Goal: Information Seeking & Learning: Learn about a topic

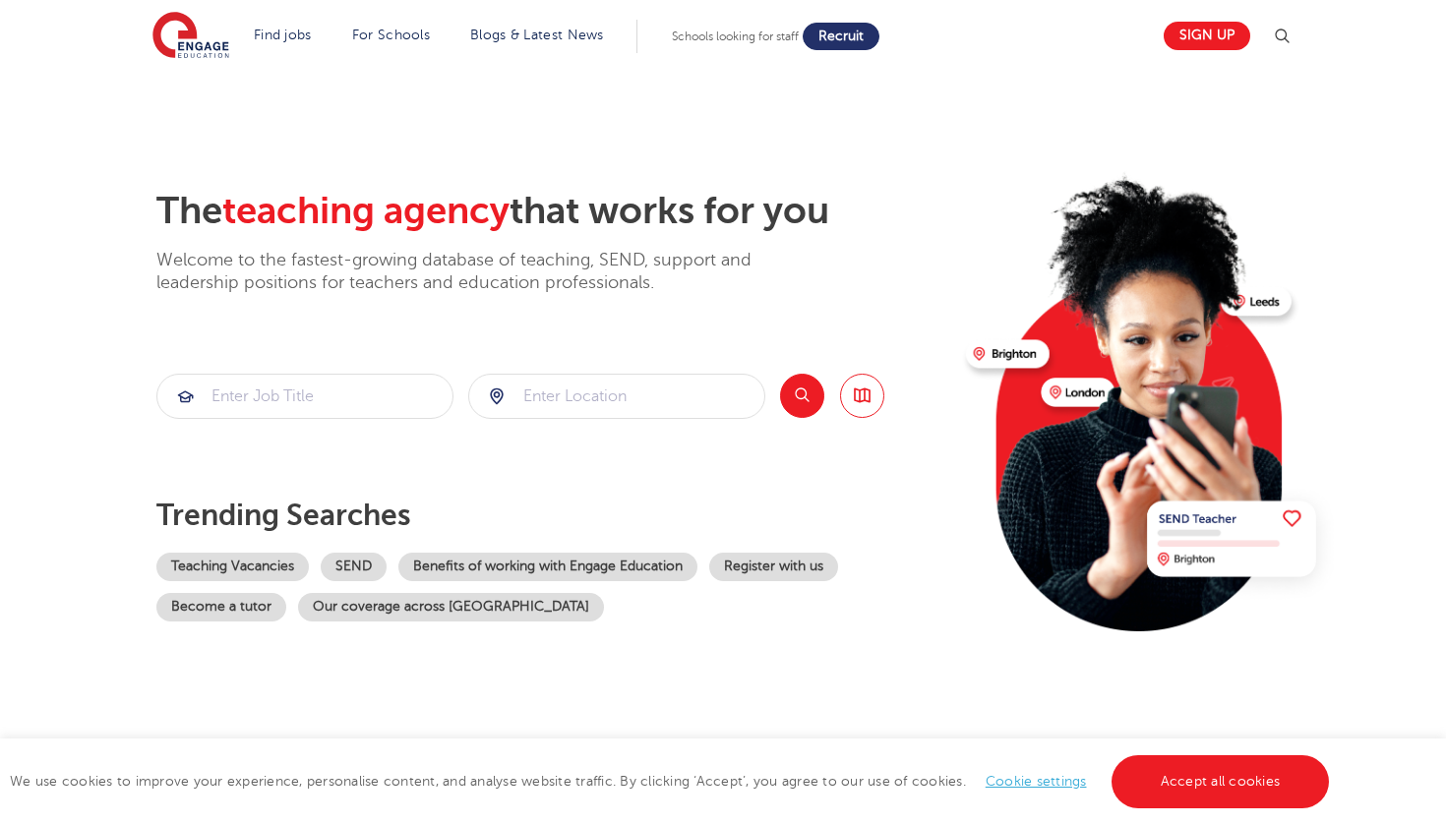
click at [844, 41] on span "Recruit" at bounding box center [840, 36] width 45 height 15
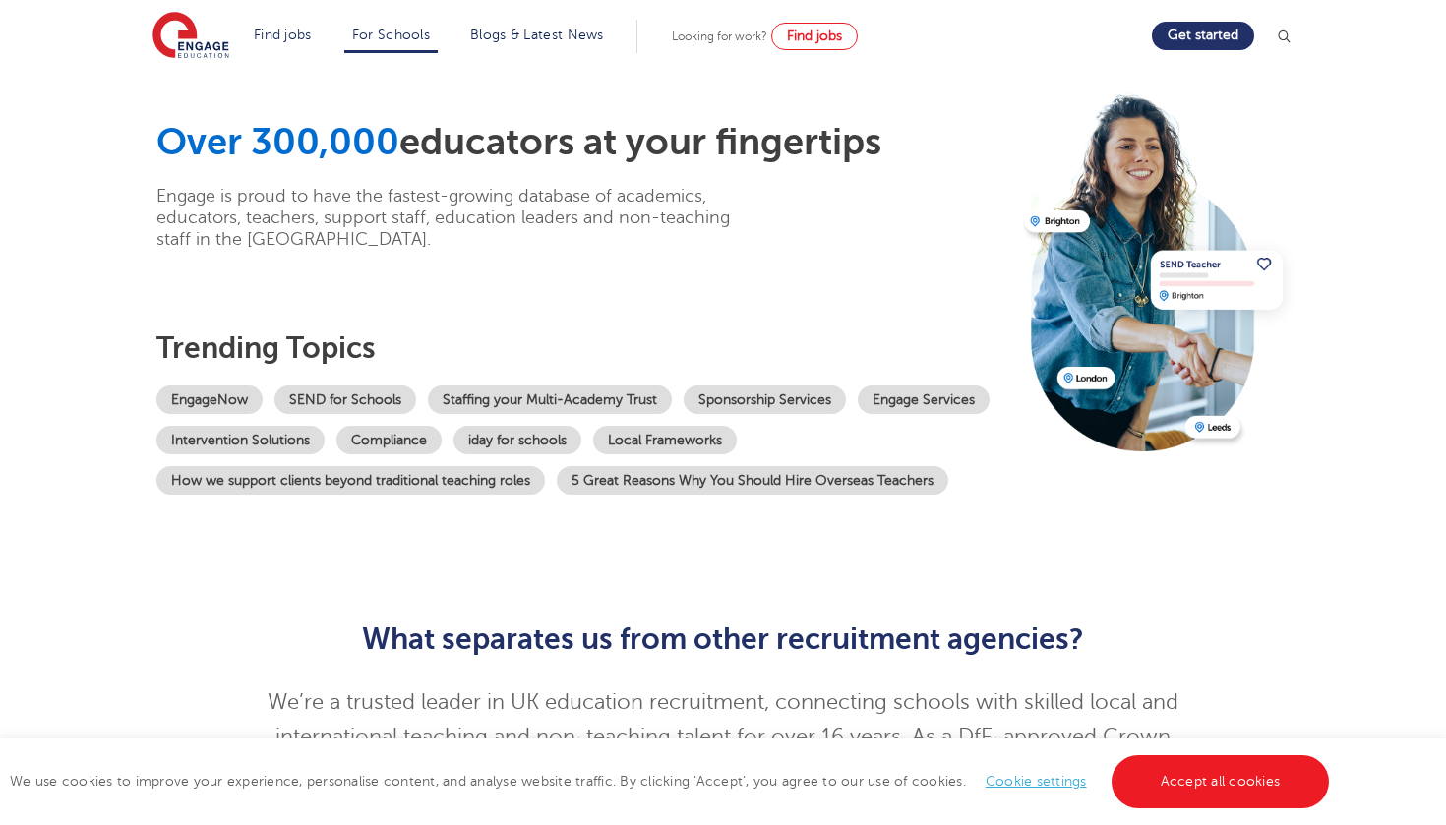
scroll to position [65, 0]
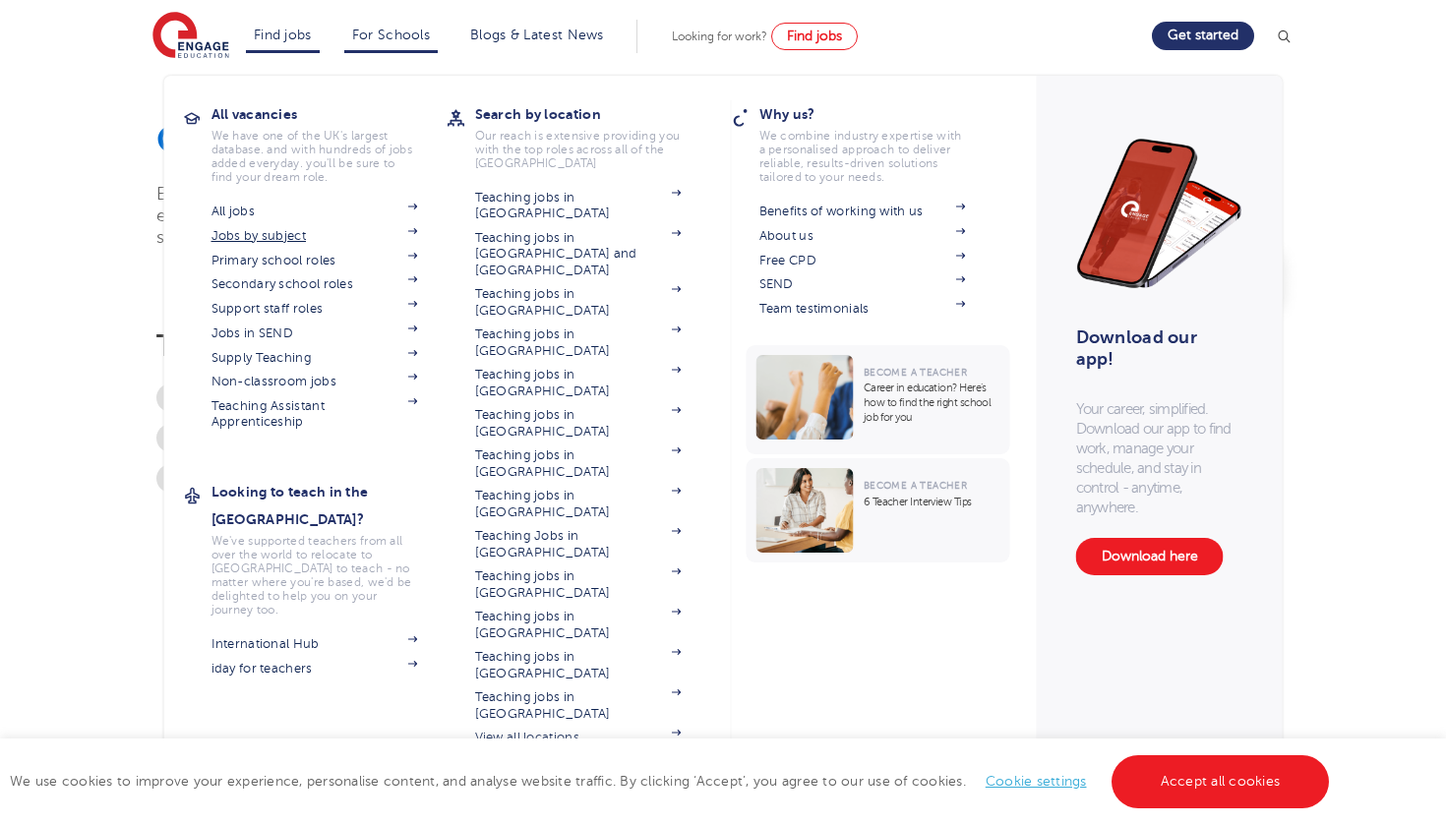
click at [389, 237] on span at bounding box center [404, 236] width 30 height 16
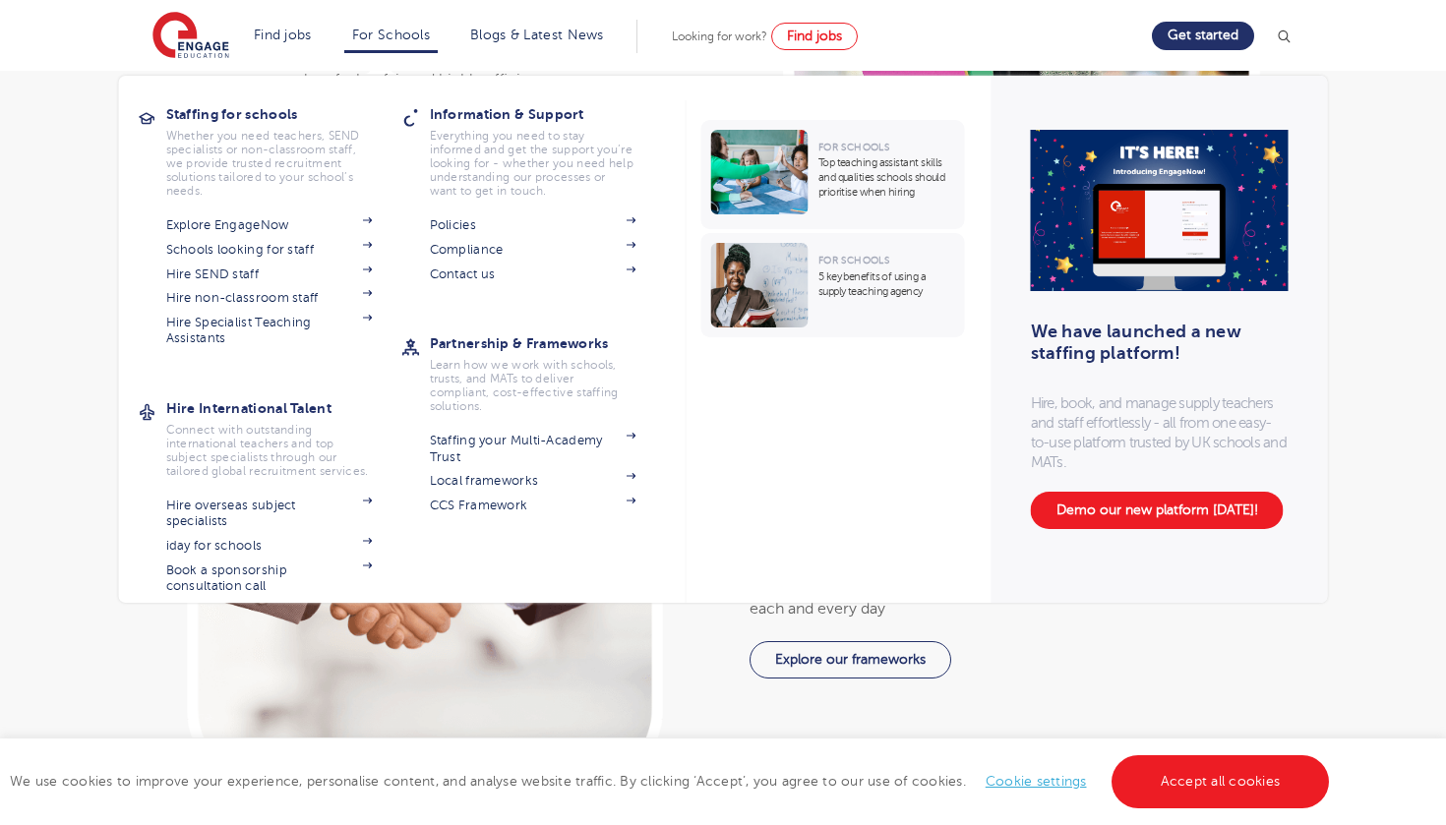
scroll to position [3404, 0]
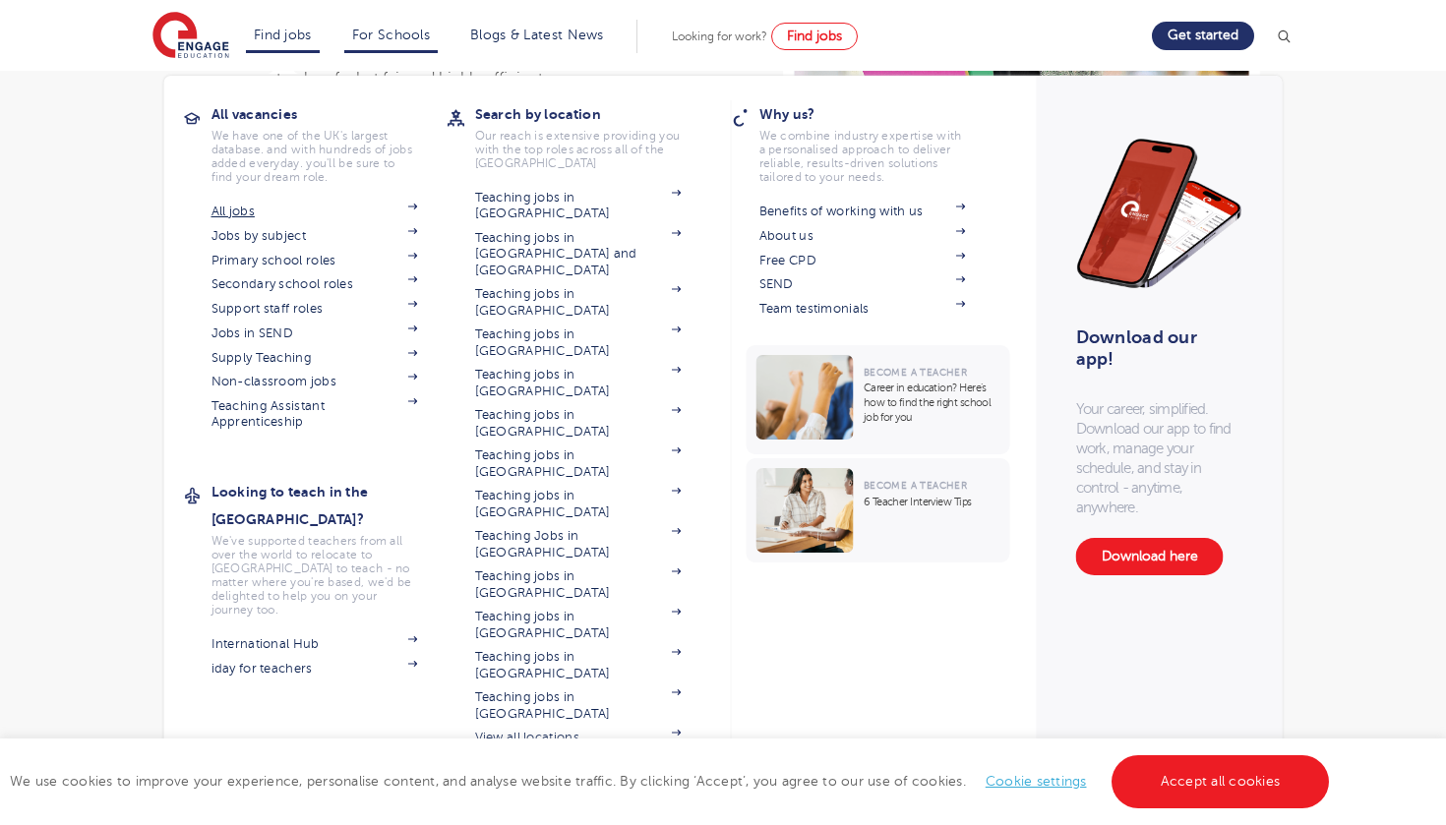
click at [256, 217] on link "All jobs" at bounding box center [314, 212] width 207 height 16
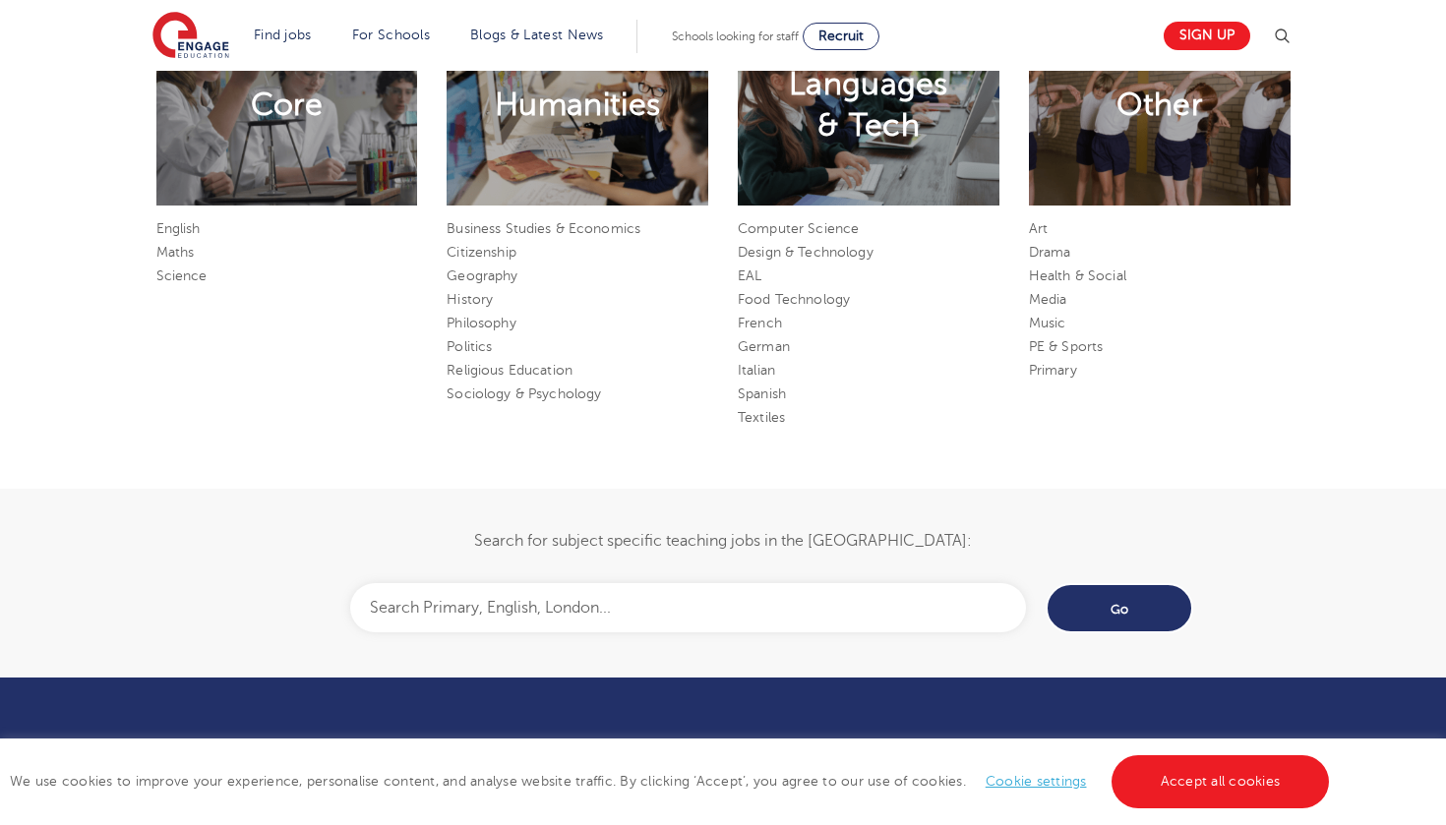
scroll to position [1209, 0]
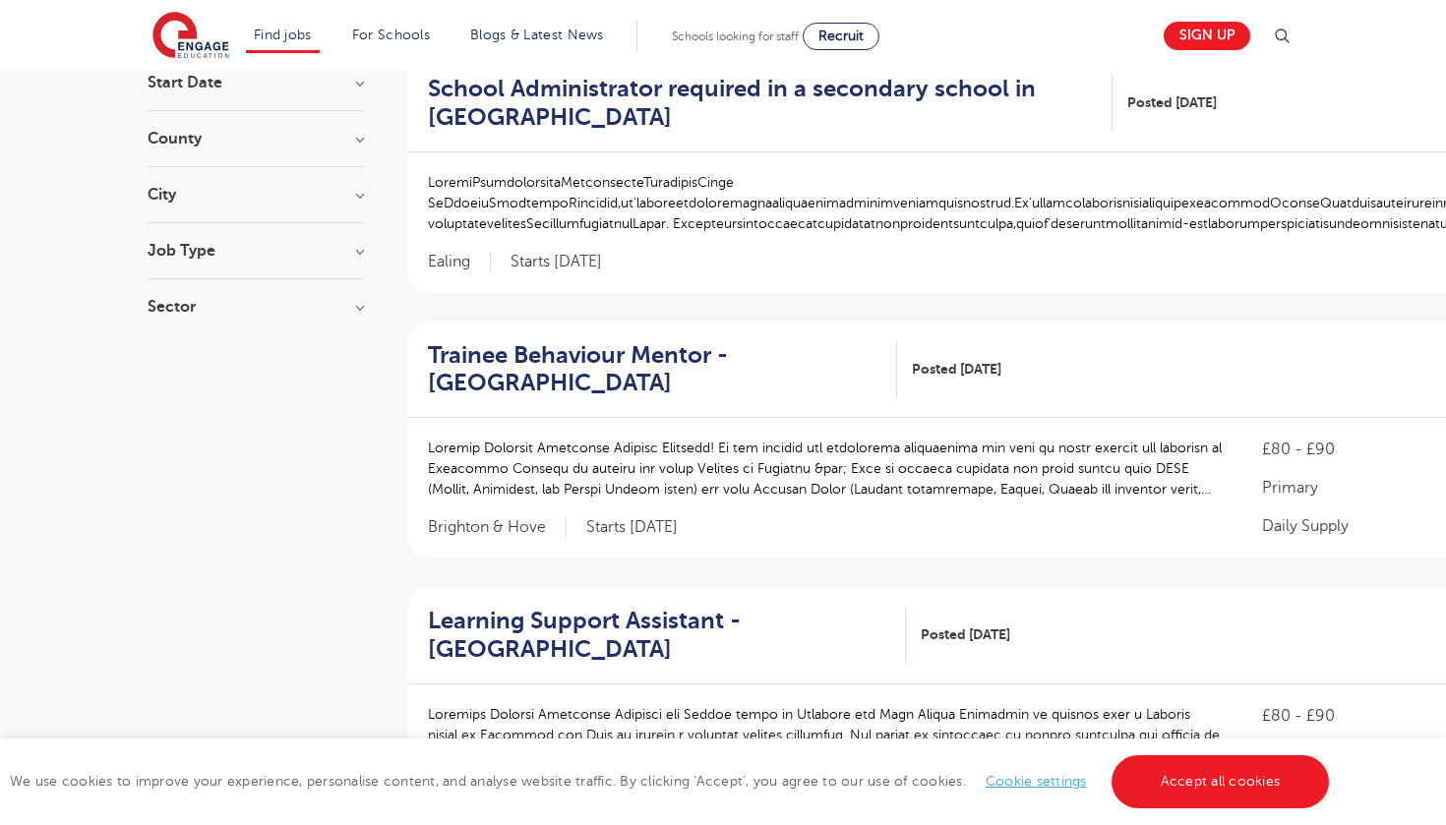
scroll to position [184, 0]
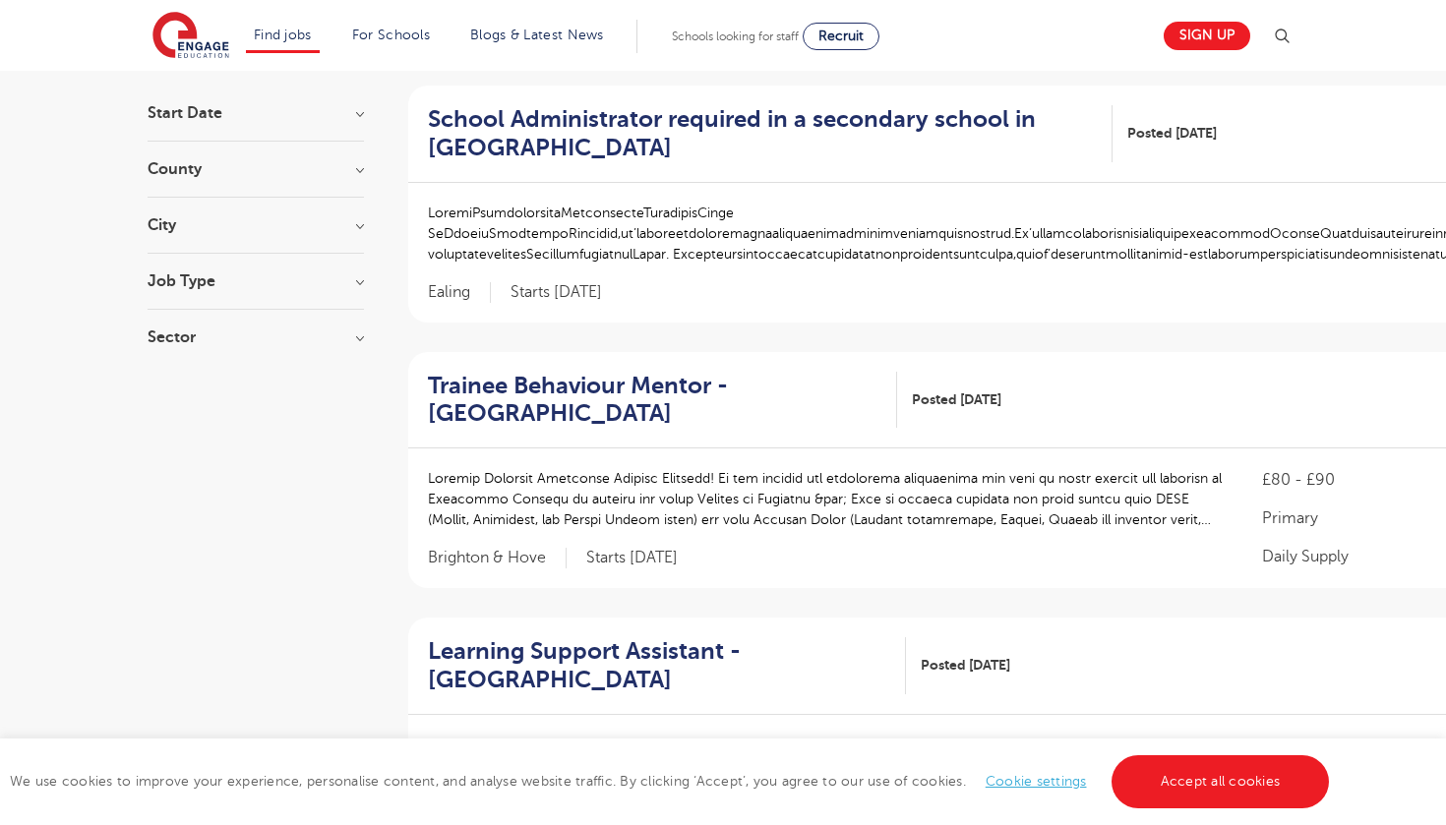
click at [256, 217] on h3 "City" at bounding box center [256, 225] width 216 height 16
click at [197, 300] on span "Leeds" at bounding box center [256, 296] width 159 height 18
click at [190, 300] on input "Leeds 43" at bounding box center [183, 293] width 13 height 13
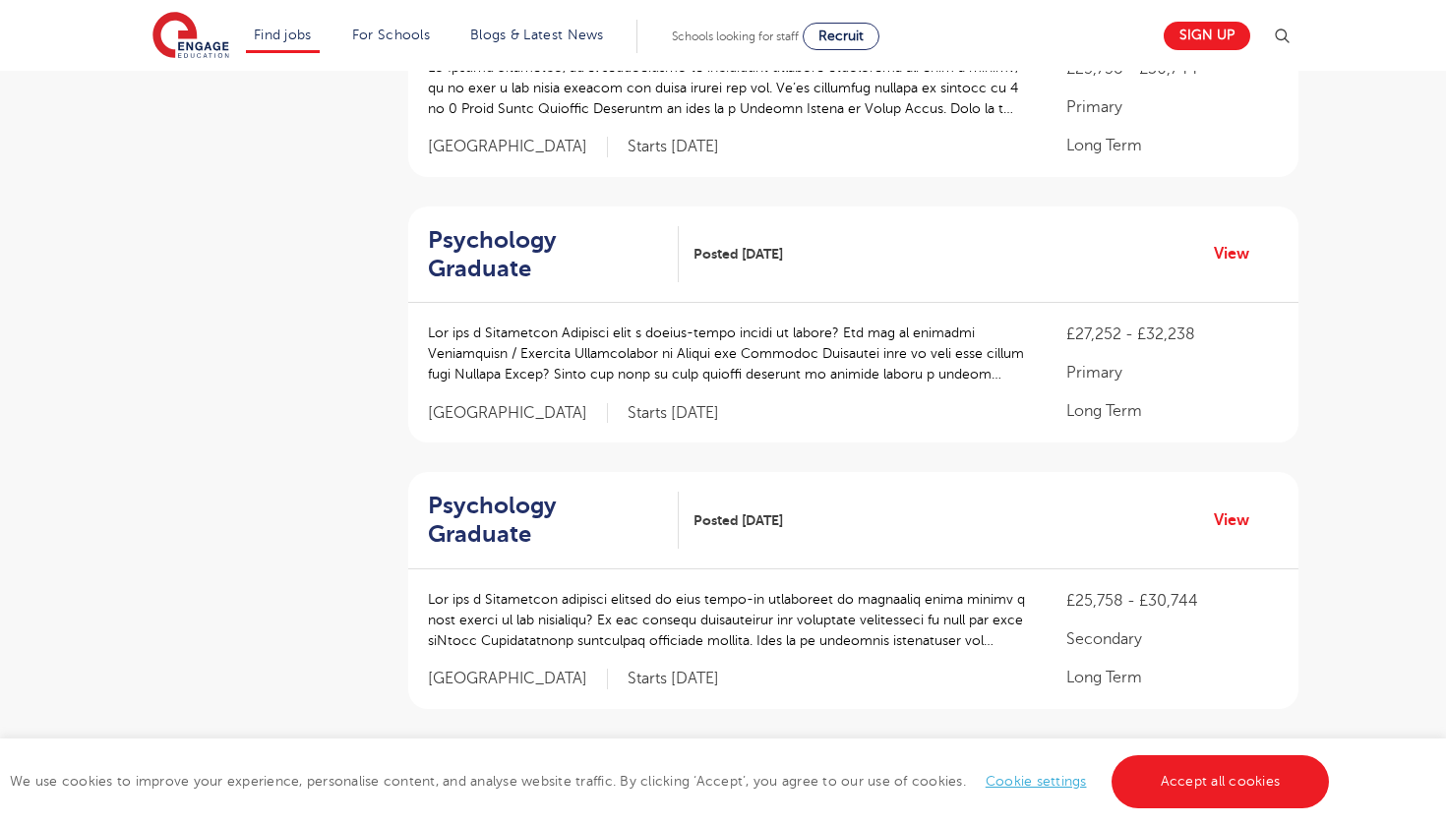
scroll to position [2194, 0]
click at [827, 786] on ul "« ‹ 1 2 3 4 5 › »" at bounding box center [853, 803] width 310 height 34
click at [815, 786] on ul "« ‹ 1 2 3 4 5 › »" at bounding box center [853, 803] width 310 height 34
click at [819, 794] on link "2" at bounding box center [820, 803] width 9 height 18
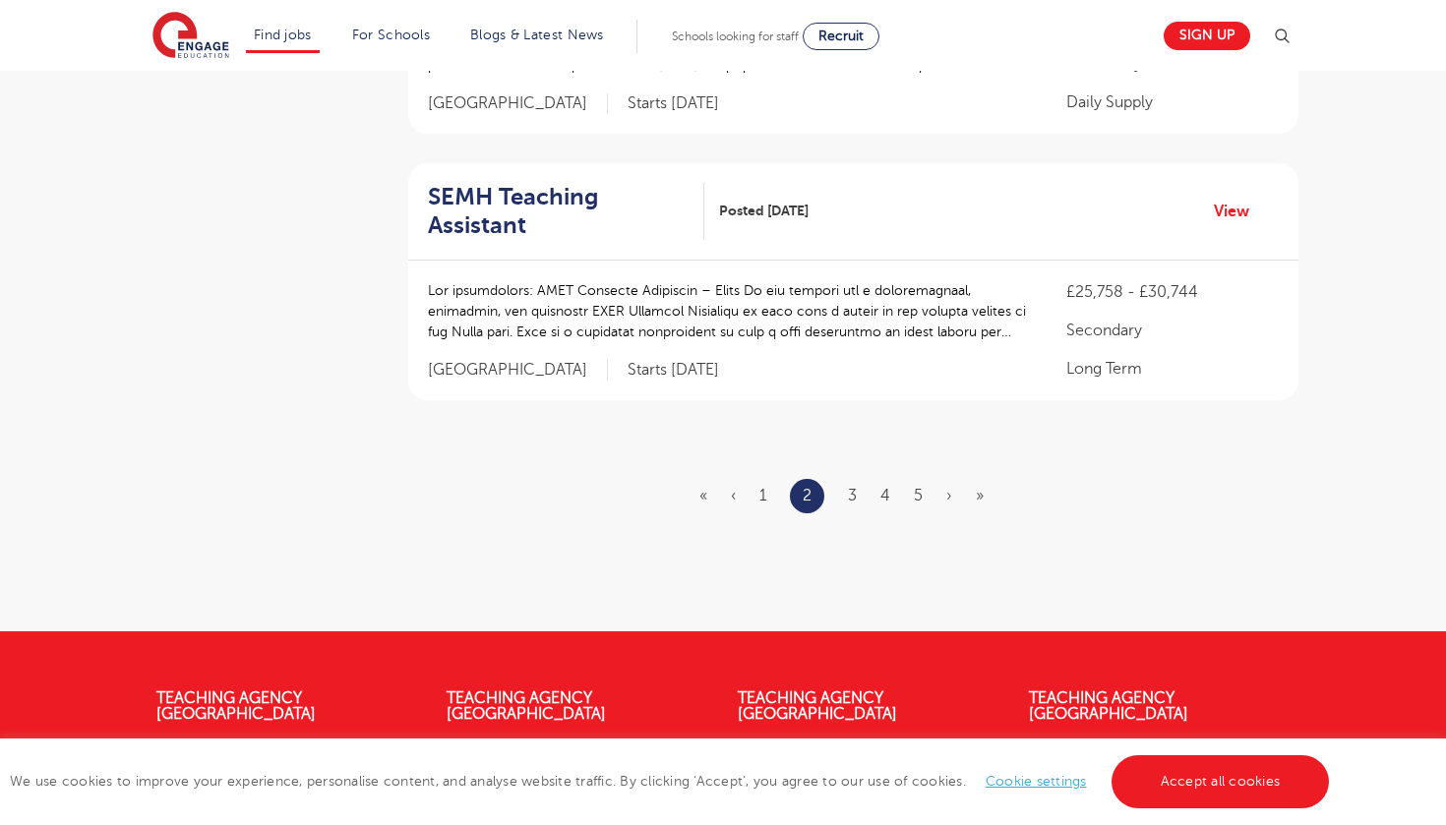
scroll to position [2436, 0]
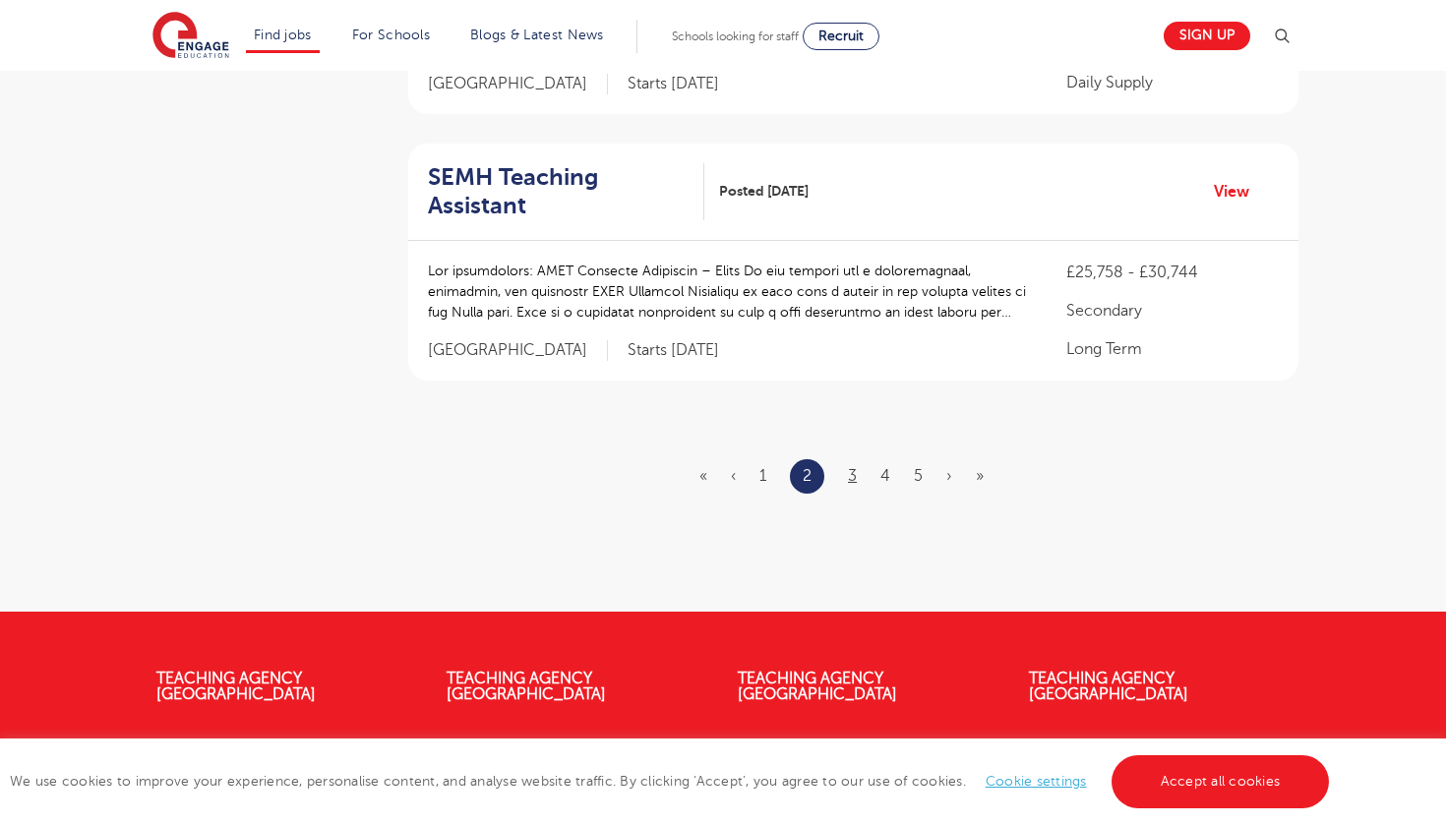
click at [856, 467] on link "3" at bounding box center [852, 476] width 9 height 18
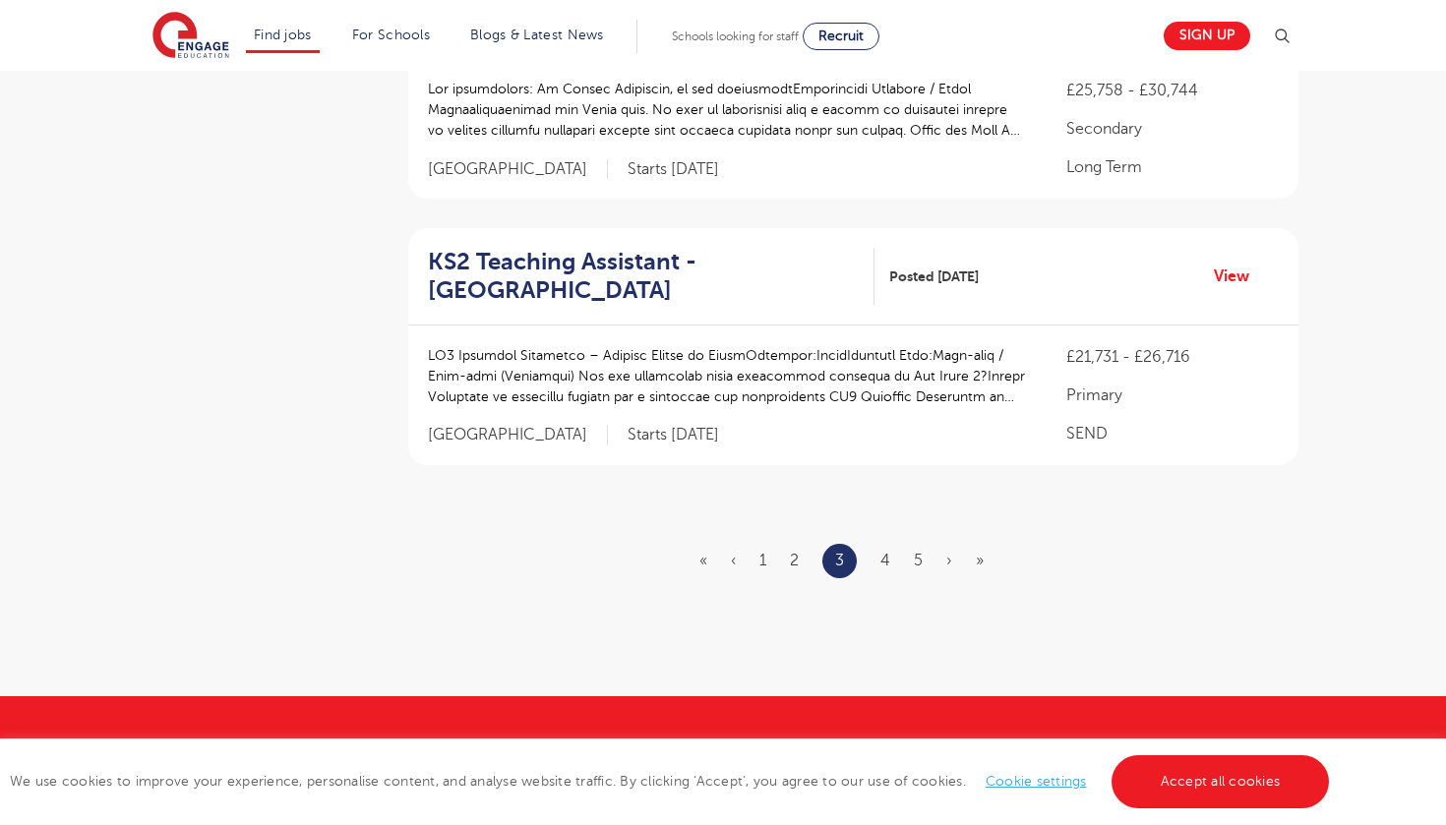
scroll to position [0, 0]
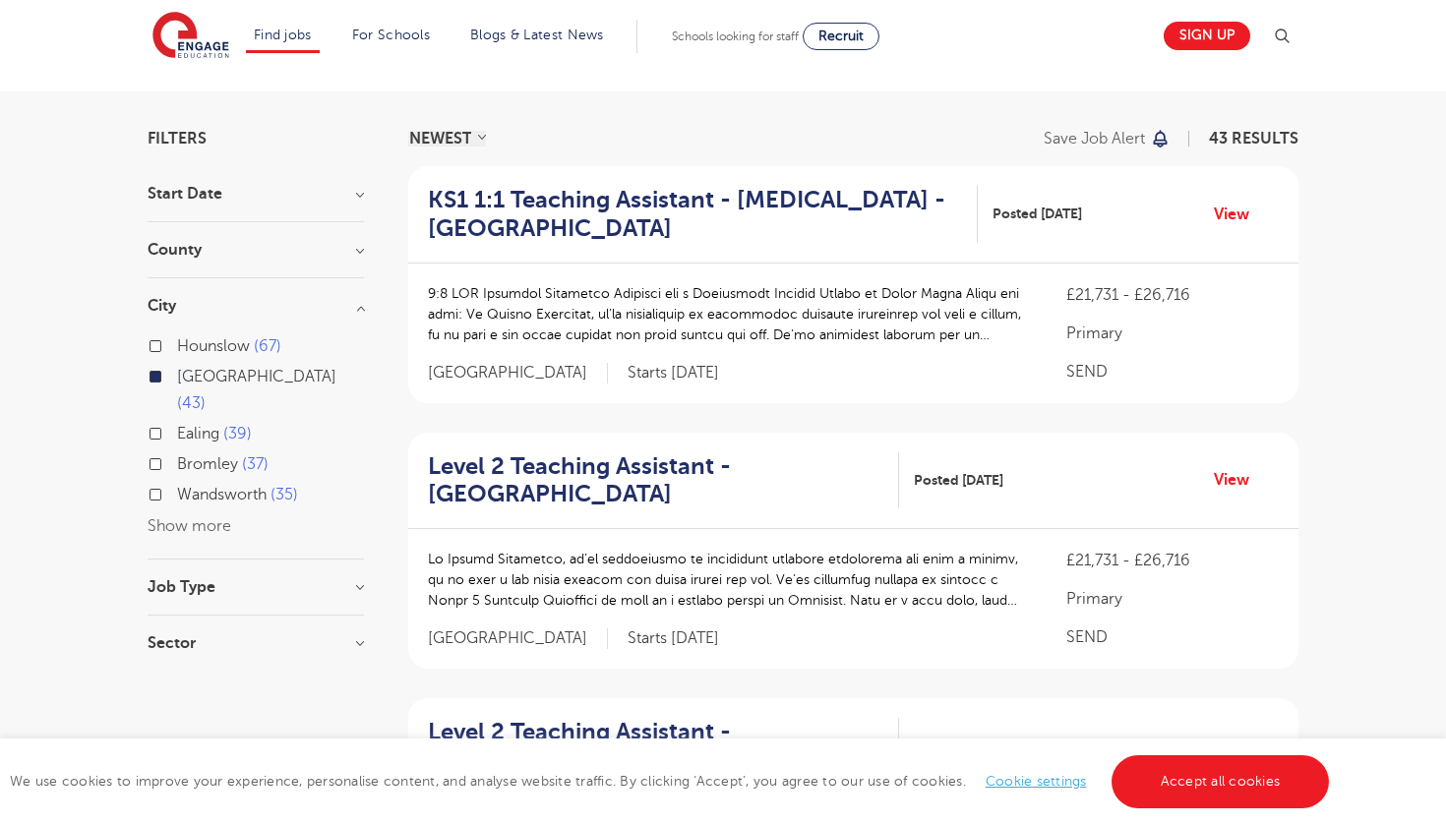
scroll to position [115, 0]
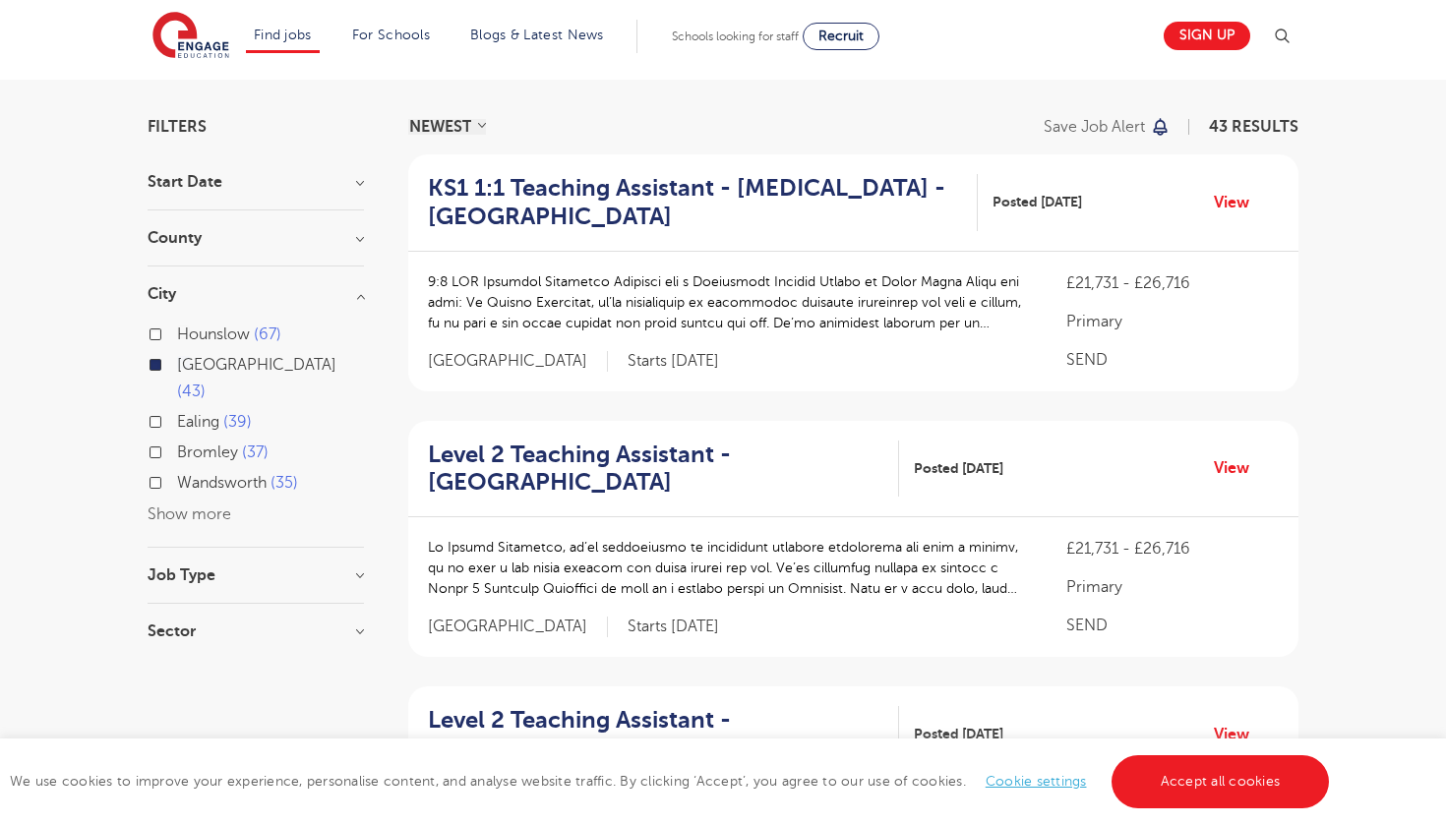
click at [330, 568] on h3 "Job Type" at bounding box center [256, 576] width 216 height 16
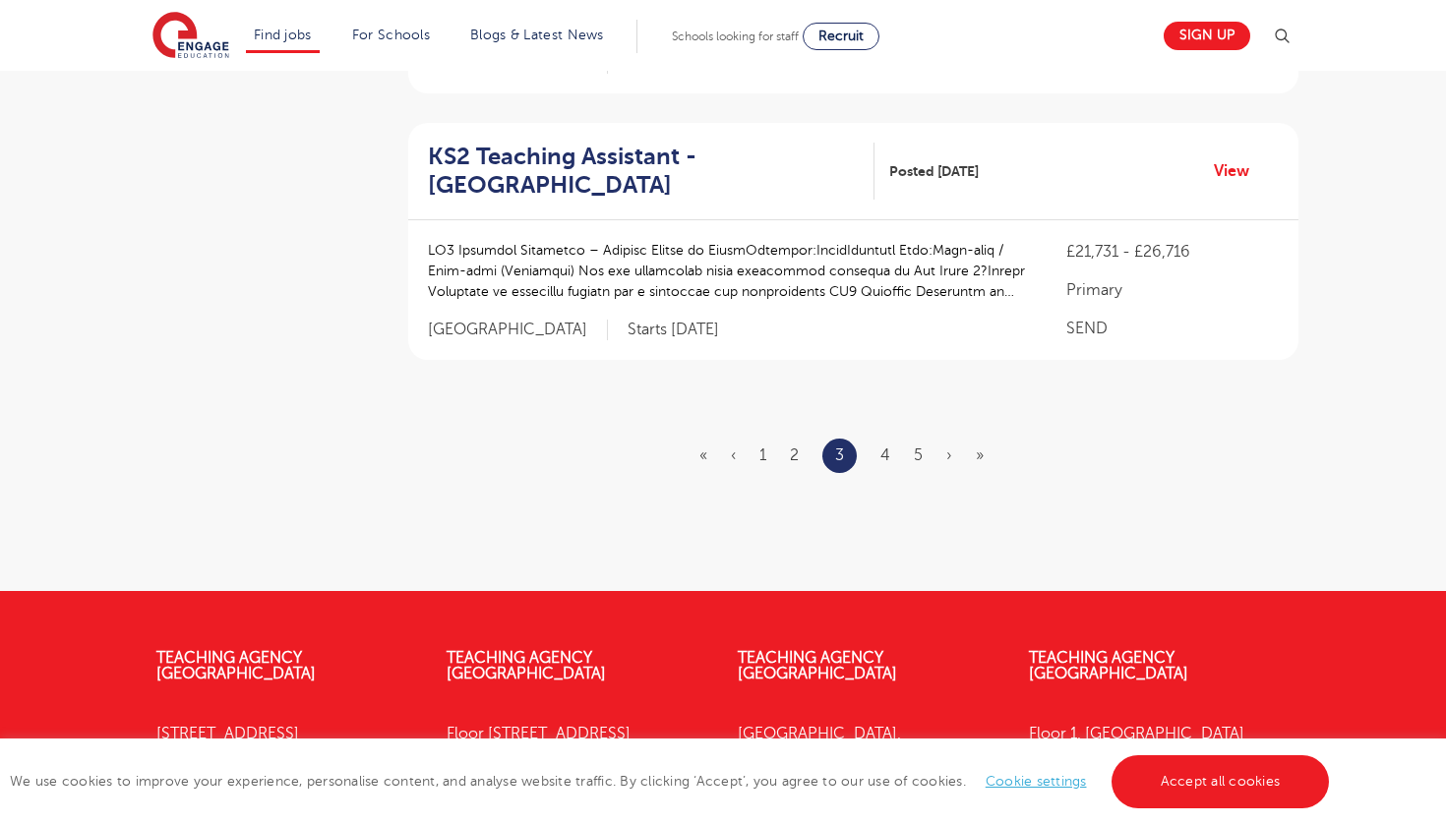
scroll to position [2550, 0]
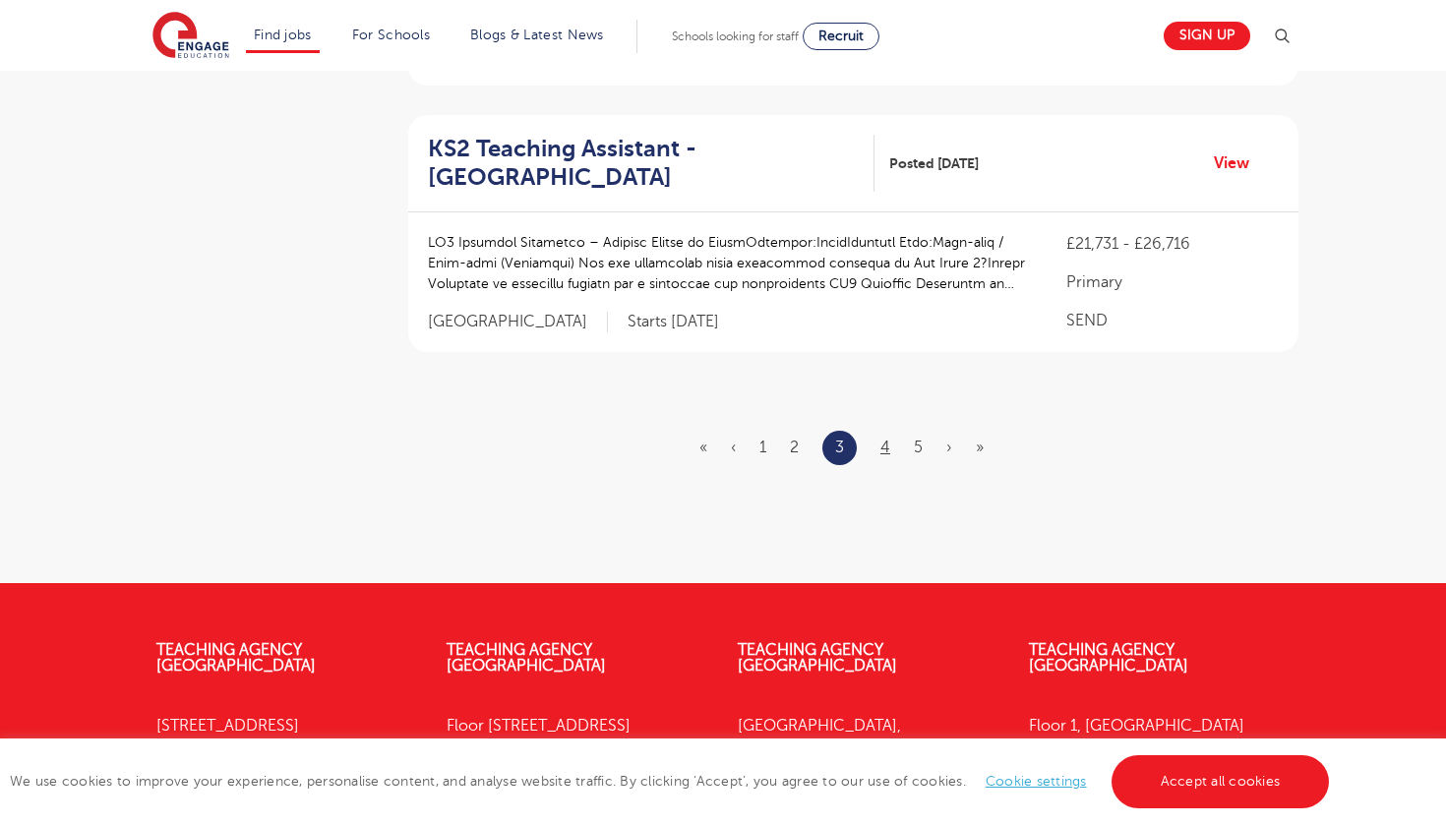
click at [889, 439] on link "4" at bounding box center [885, 448] width 10 height 18
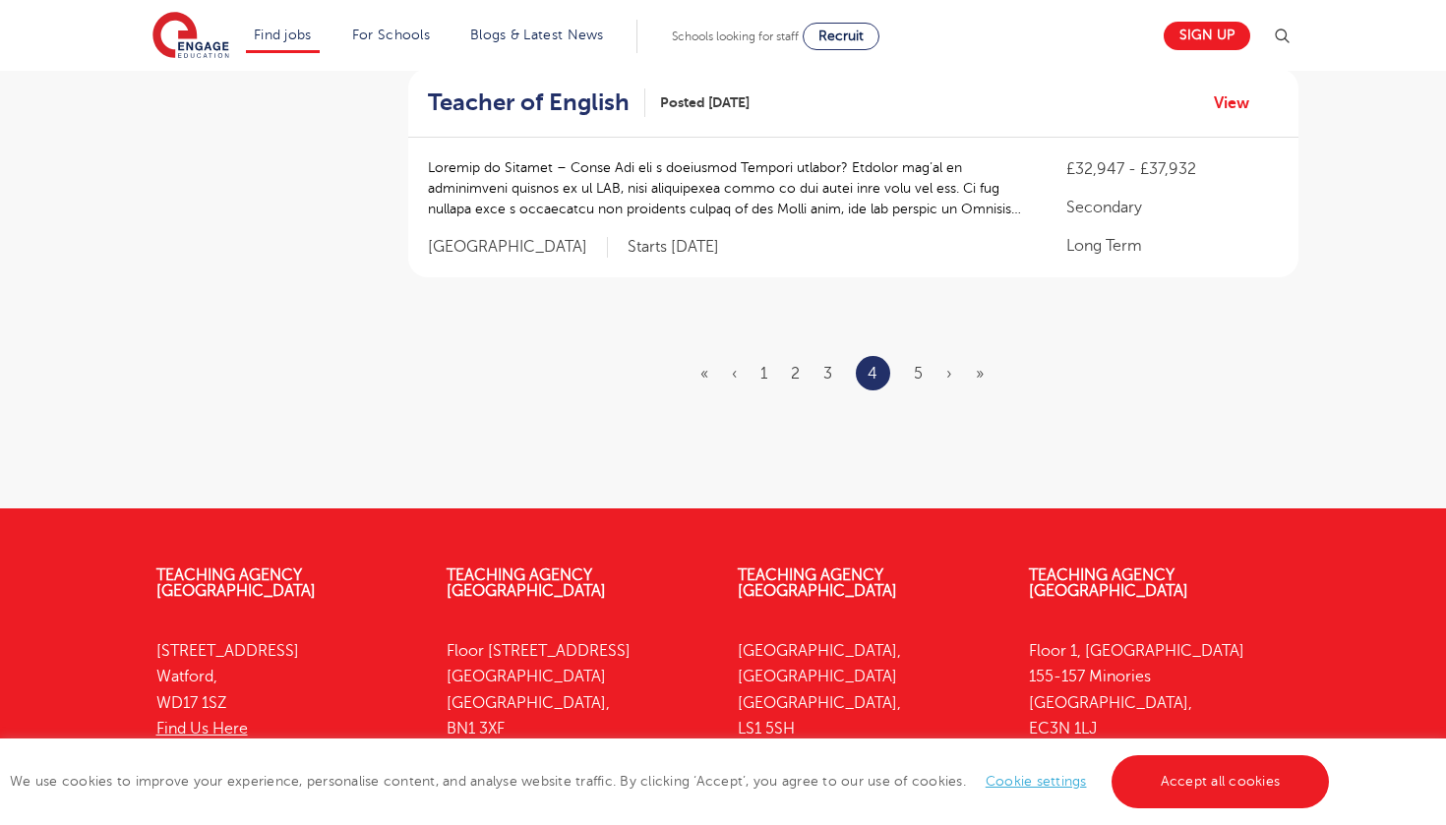
scroll to position [2597, 0]
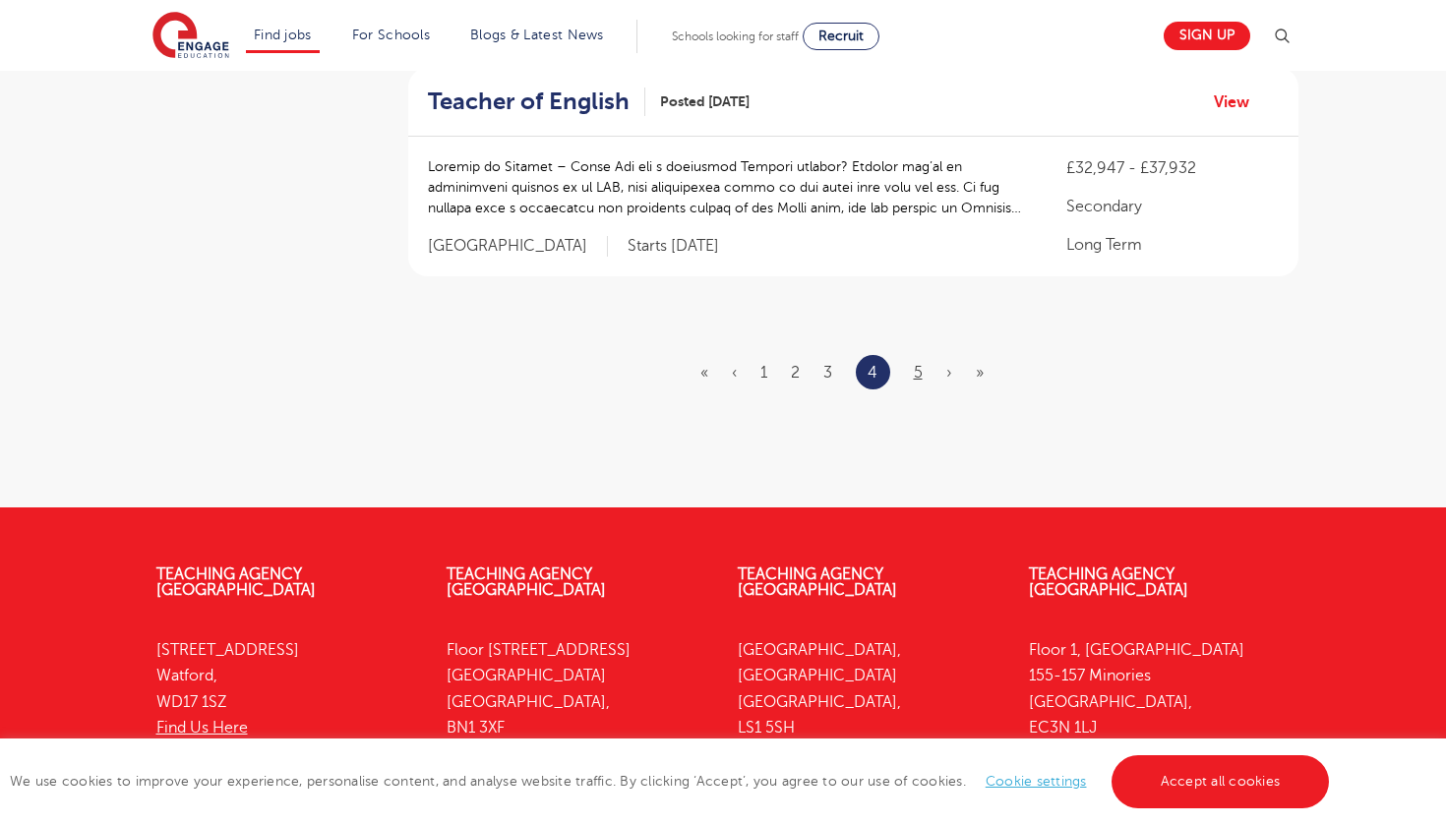
click at [921, 364] on link "5" at bounding box center [918, 373] width 9 height 18
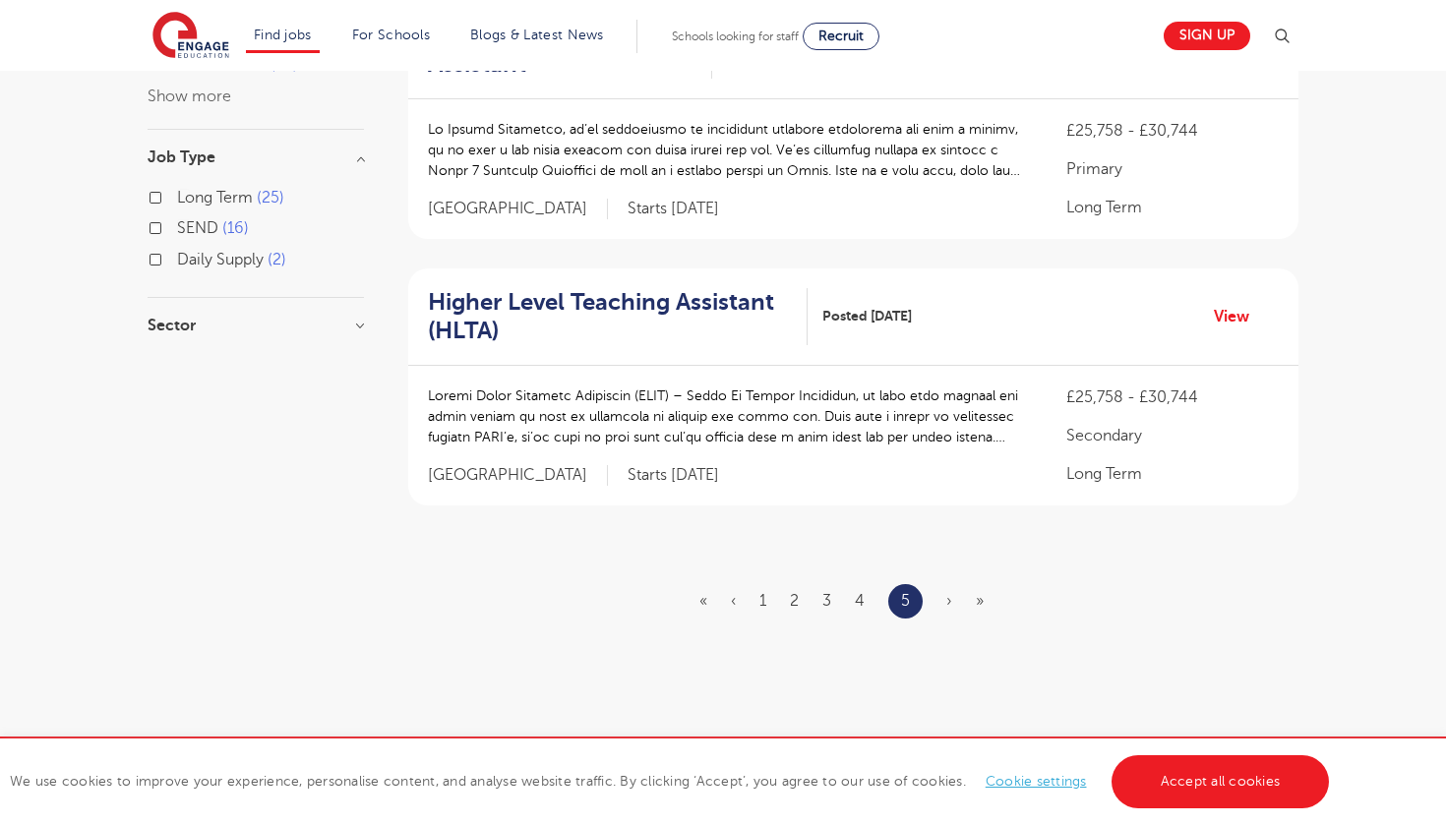
scroll to position [535, 0]
